Goal: Contribute content: Add original content to the website for others to see

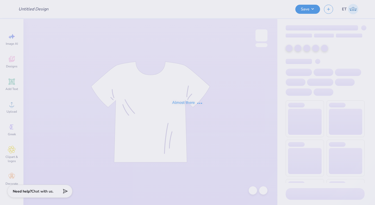
type input "Homecoming Shirts for TTO"
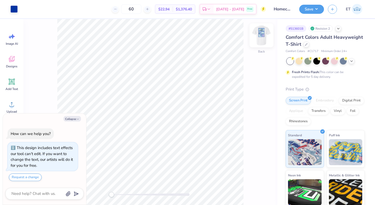
click at [261, 40] on img at bounding box center [261, 35] width 21 height 21
type textarea "x"
type input "8.25"
type input "2.64"
type input "3.35"
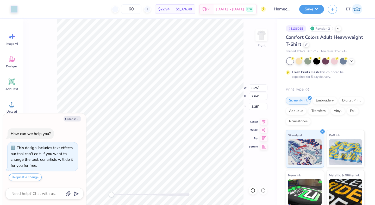
type textarea "x"
type input "2.66"
type input "1.29"
type input "4.28"
type textarea "x"
